Goal: Information Seeking & Learning: Learn about a topic

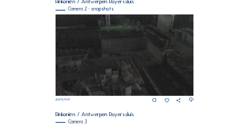
scroll to position [424, 0]
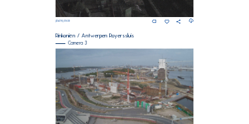
click at [124, 93] on img at bounding box center [125, 87] width 138 height 78
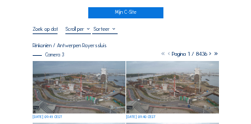
scroll to position [65, 0]
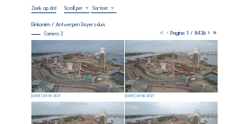
click at [92, 74] on img at bounding box center [77, 66] width 93 height 52
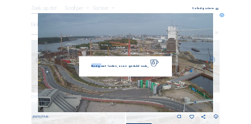
click at [92, 74] on div "Bezig met laden, even geduld aub..." at bounding box center [125, 66] width 93 height 20
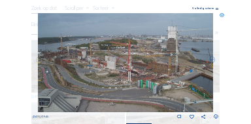
click at [217, 9] on icon at bounding box center [217, 9] width 3 height 3
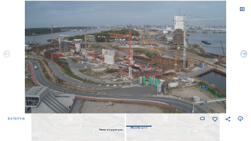
click at [243, 9] on icon at bounding box center [242, 9] width 5 height 5
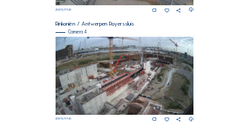
scroll to position [545, 0]
click at [132, 71] on img at bounding box center [125, 76] width 138 height 78
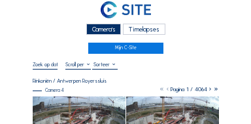
scroll to position [39, 0]
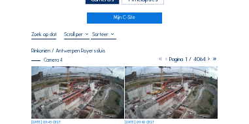
click at [99, 92] on img at bounding box center [77, 92] width 93 height 52
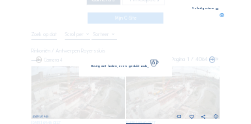
click at [99, 92] on img at bounding box center [126, 62] width 176 height 99
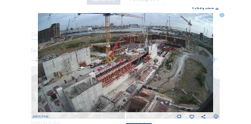
click at [217, 10] on icon at bounding box center [217, 9] width 3 height 3
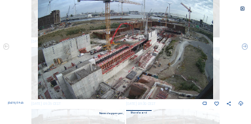
scroll to position [0, 0]
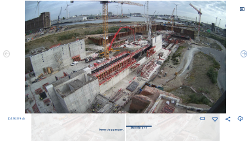
click at [242, 10] on icon at bounding box center [242, 9] width 5 height 5
